Goal: Task Accomplishment & Management: Use online tool/utility

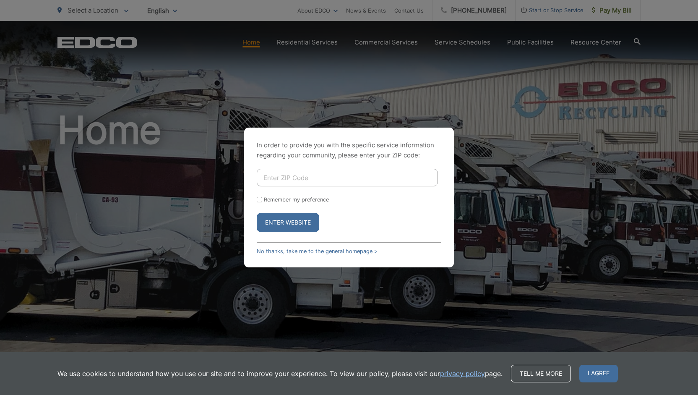
click at [307, 254] on div "In order to provide you with the specific service information regarding your co…" at bounding box center [349, 197] width 210 height 140
click at [301, 252] on link "No thanks, take me to the general homepage >" at bounding box center [317, 251] width 121 height 6
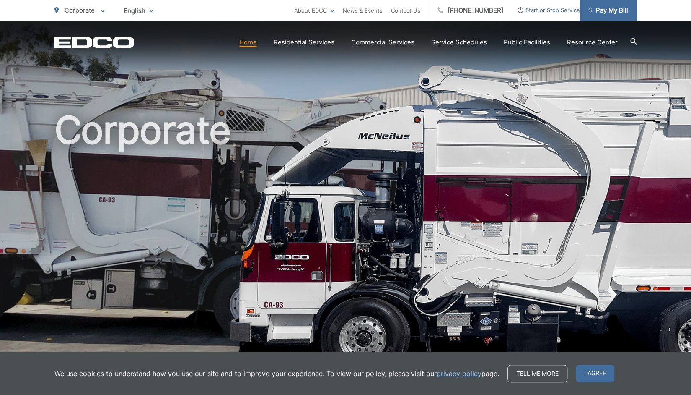
click at [614, 11] on span "Pay My Bill" at bounding box center [609, 10] width 40 height 10
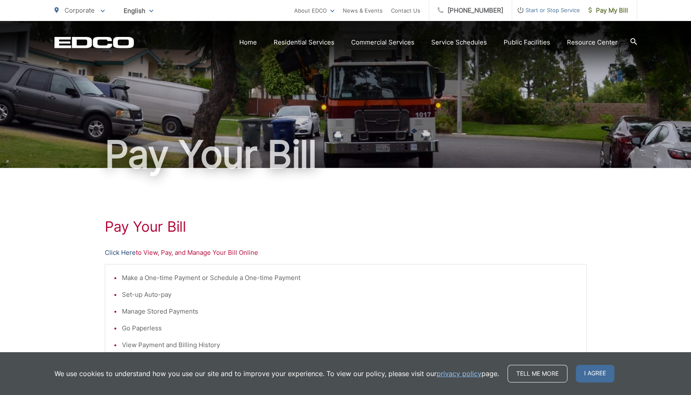
click at [114, 253] on link "Click Here" at bounding box center [120, 252] width 31 height 10
